Goal: Information Seeking & Learning: Learn about a topic

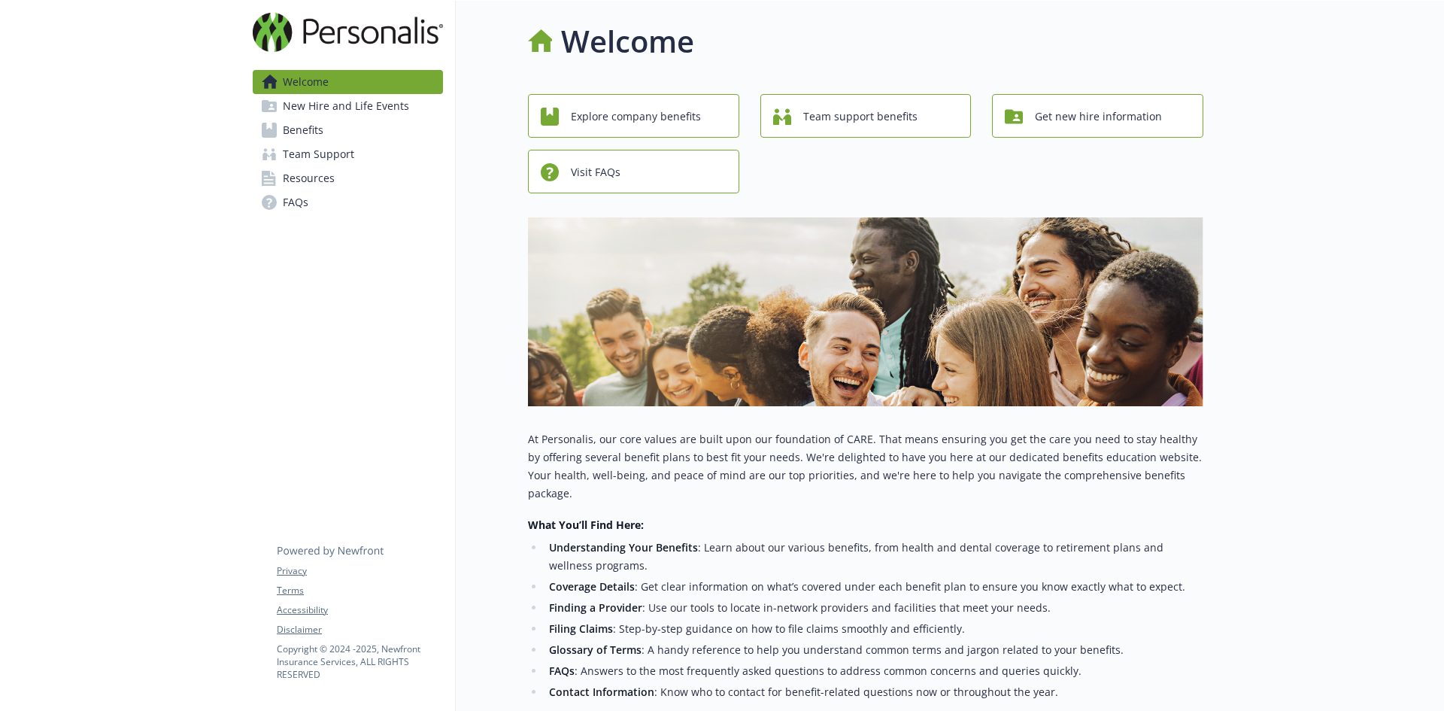
click at [312, 131] on span "Benefits" at bounding box center [303, 130] width 41 height 24
